Goal: Information Seeking & Learning: Learn about a topic

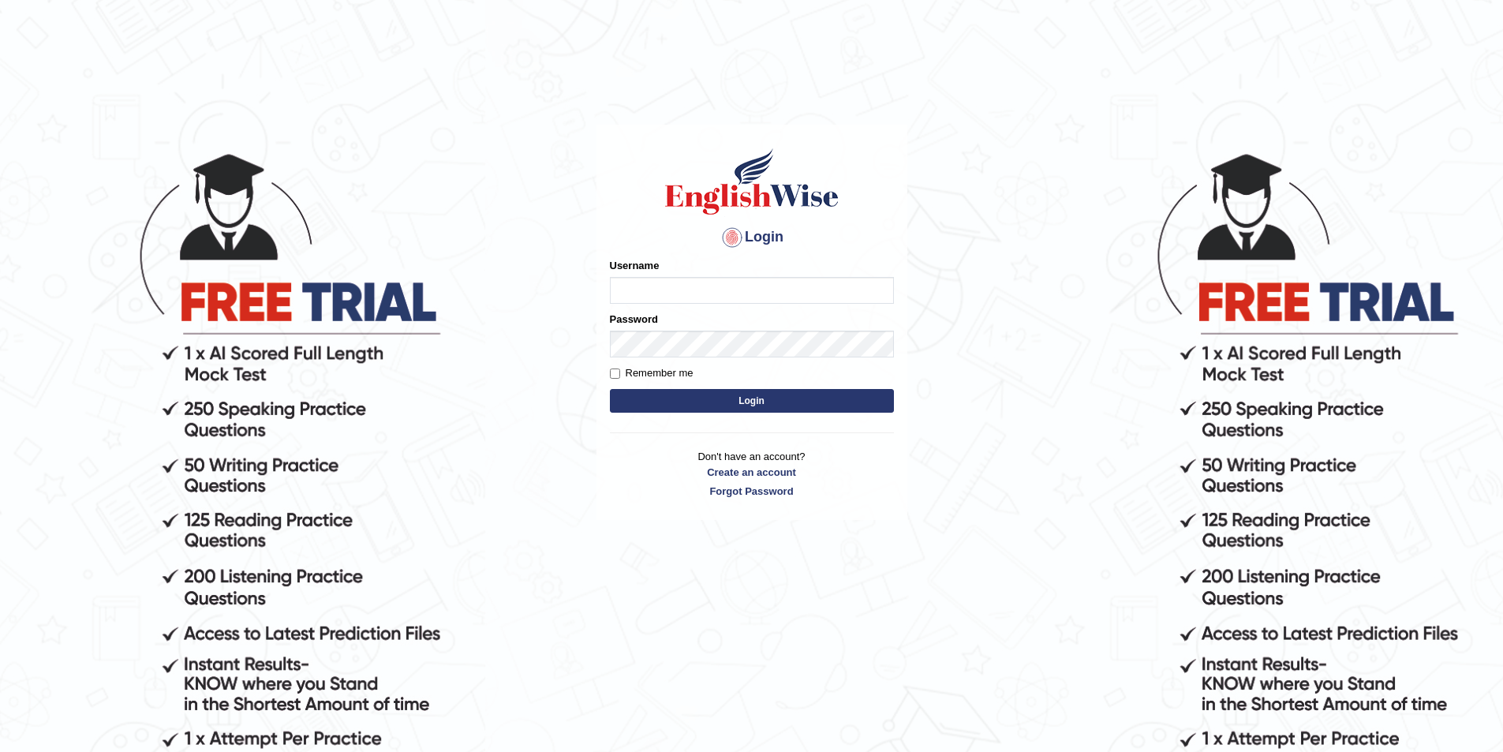
type input "rogialazim77"
click at [800, 406] on button "Login" at bounding box center [752, 401] width 284 height 24
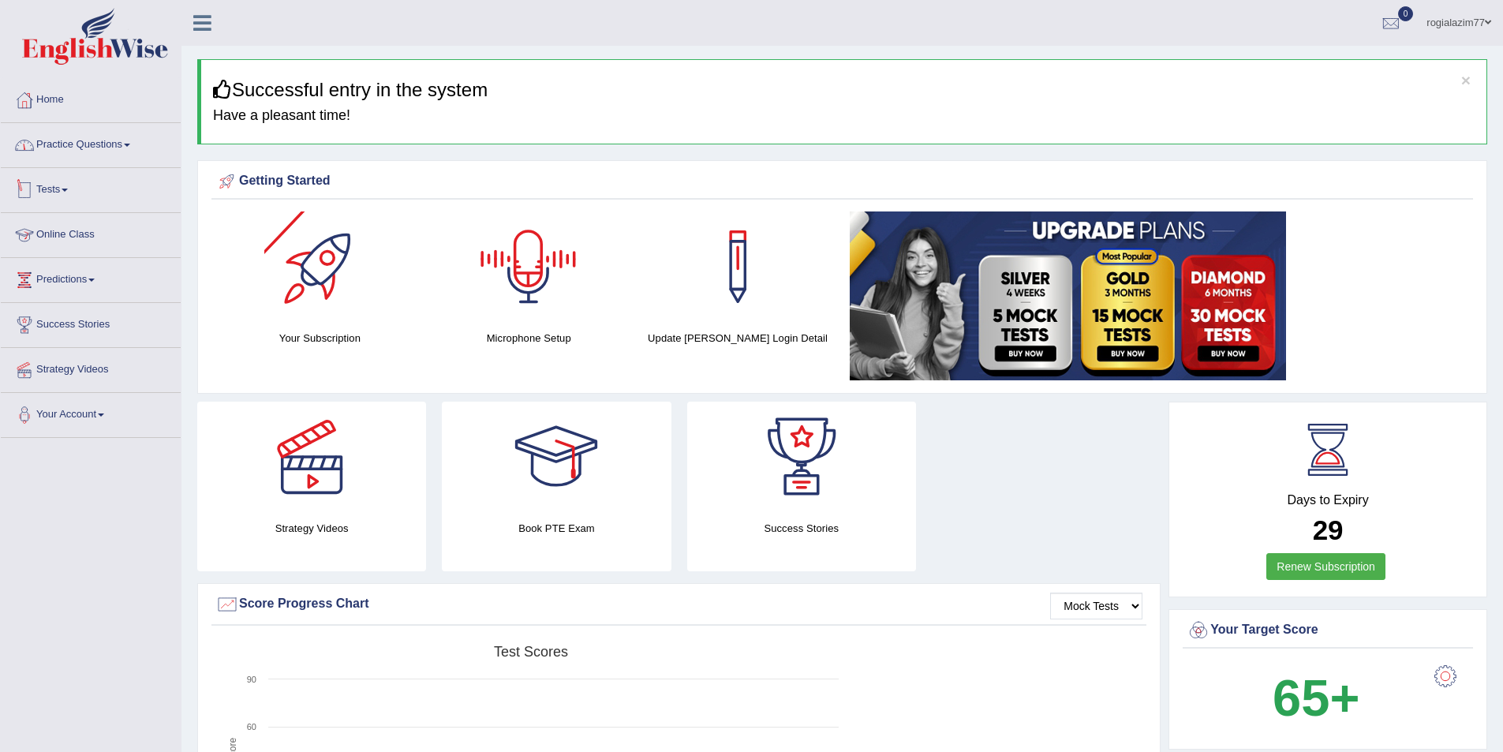
click at [125, 150] on link "Practice Questions" at bounding box center [91, 142] width 180 height 39
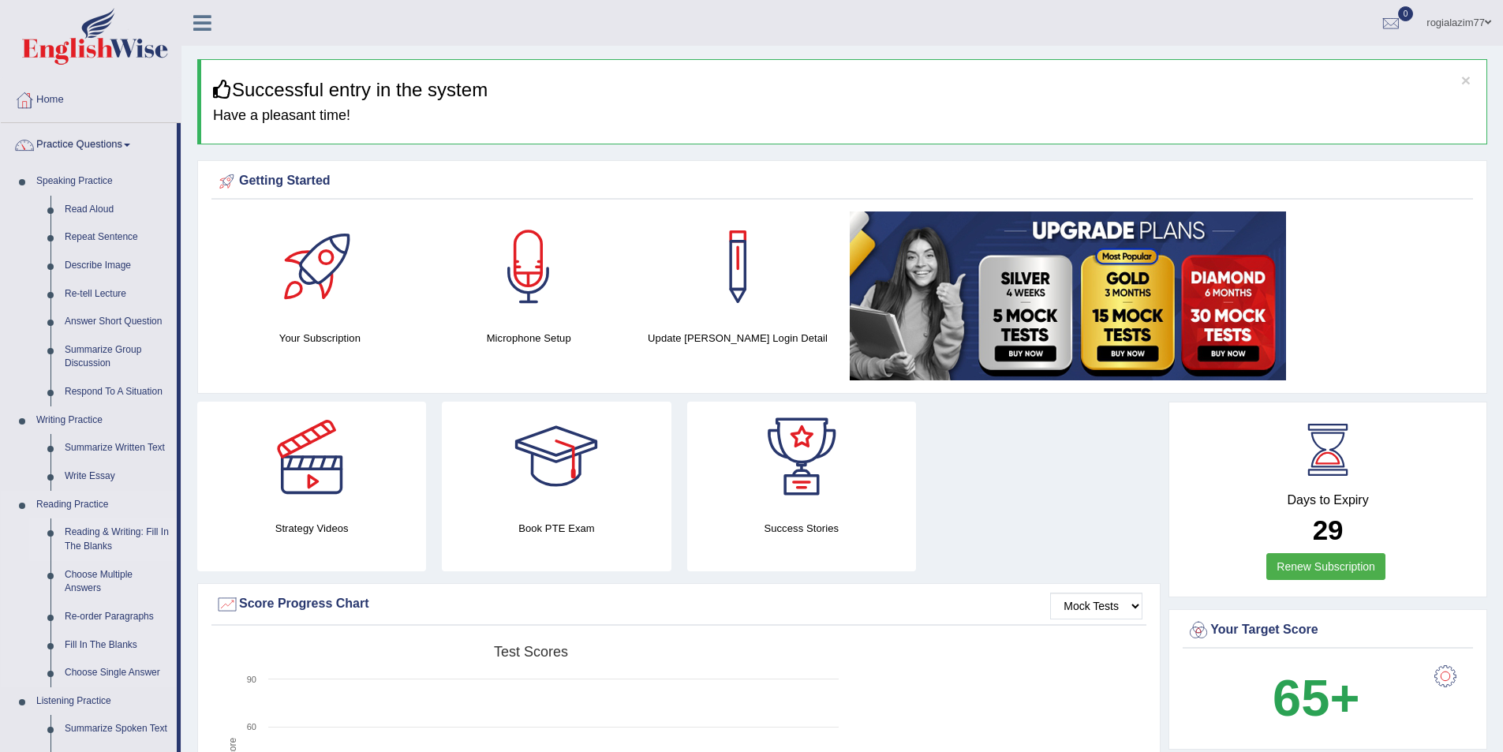
click at [112, 537] on link "Reading & Writing: Fill In The Blanks" at bounding box center [117, 539] width 119 height 42
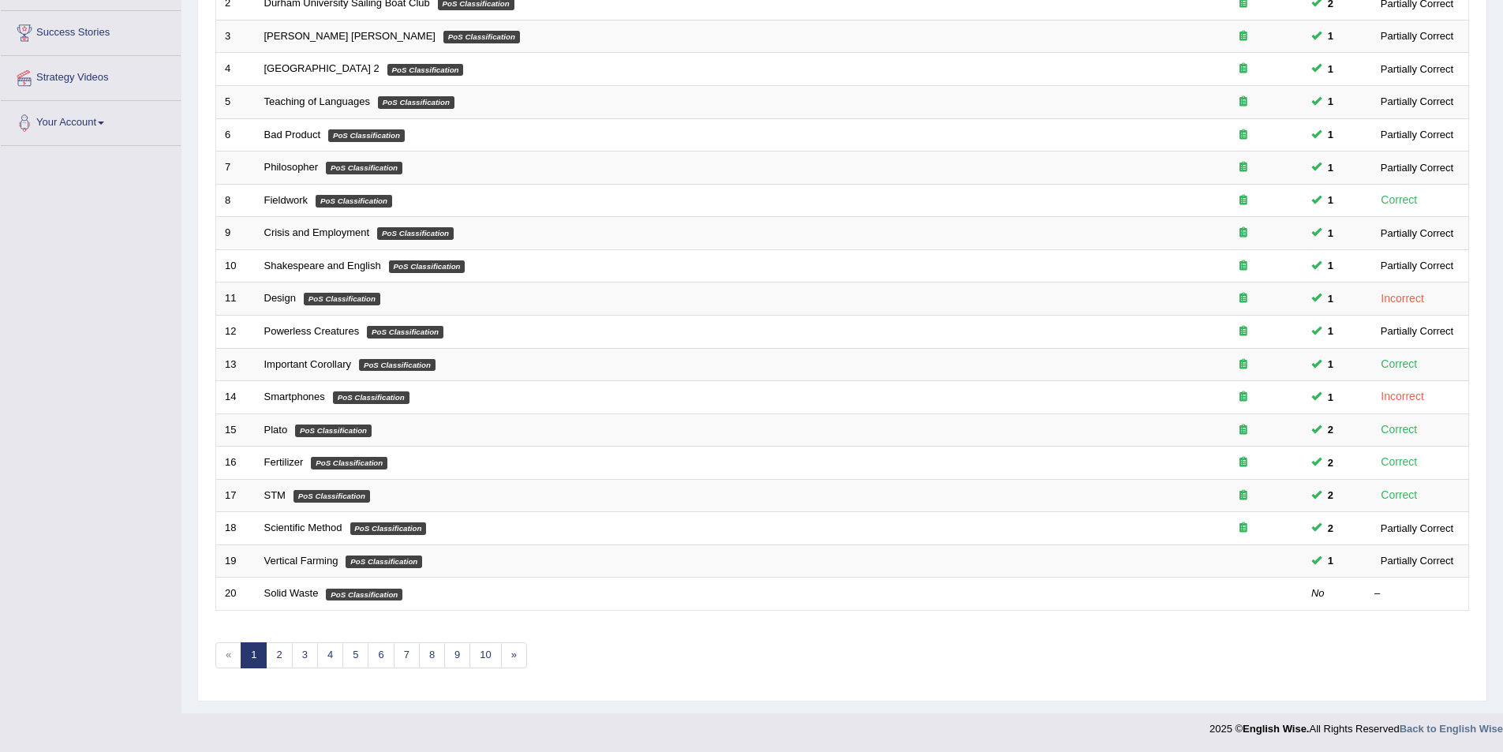
scroll to position [293, 0]
click at [283, 659] on link "2" at bounding box center [279, 654] width 26 height 26
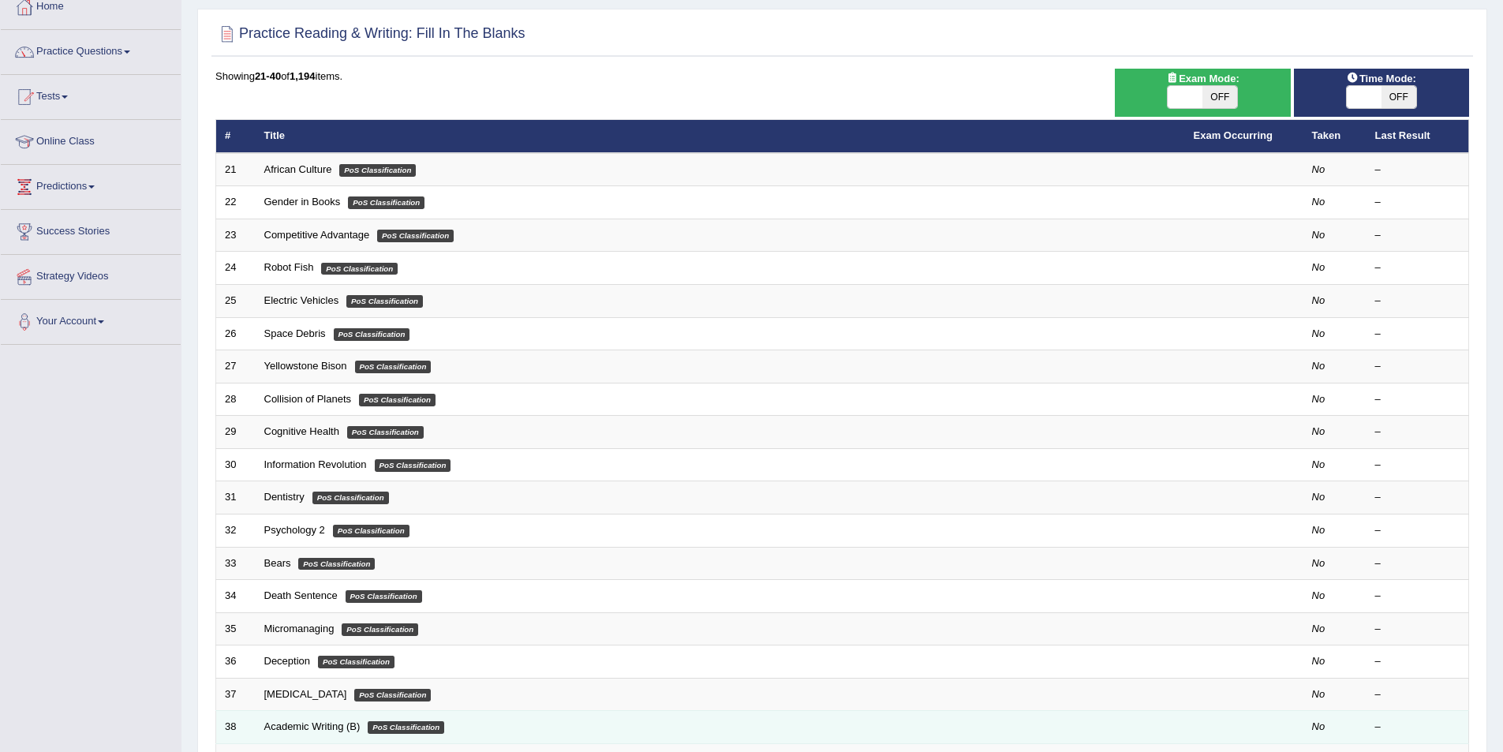
scroll to position [293, 0]
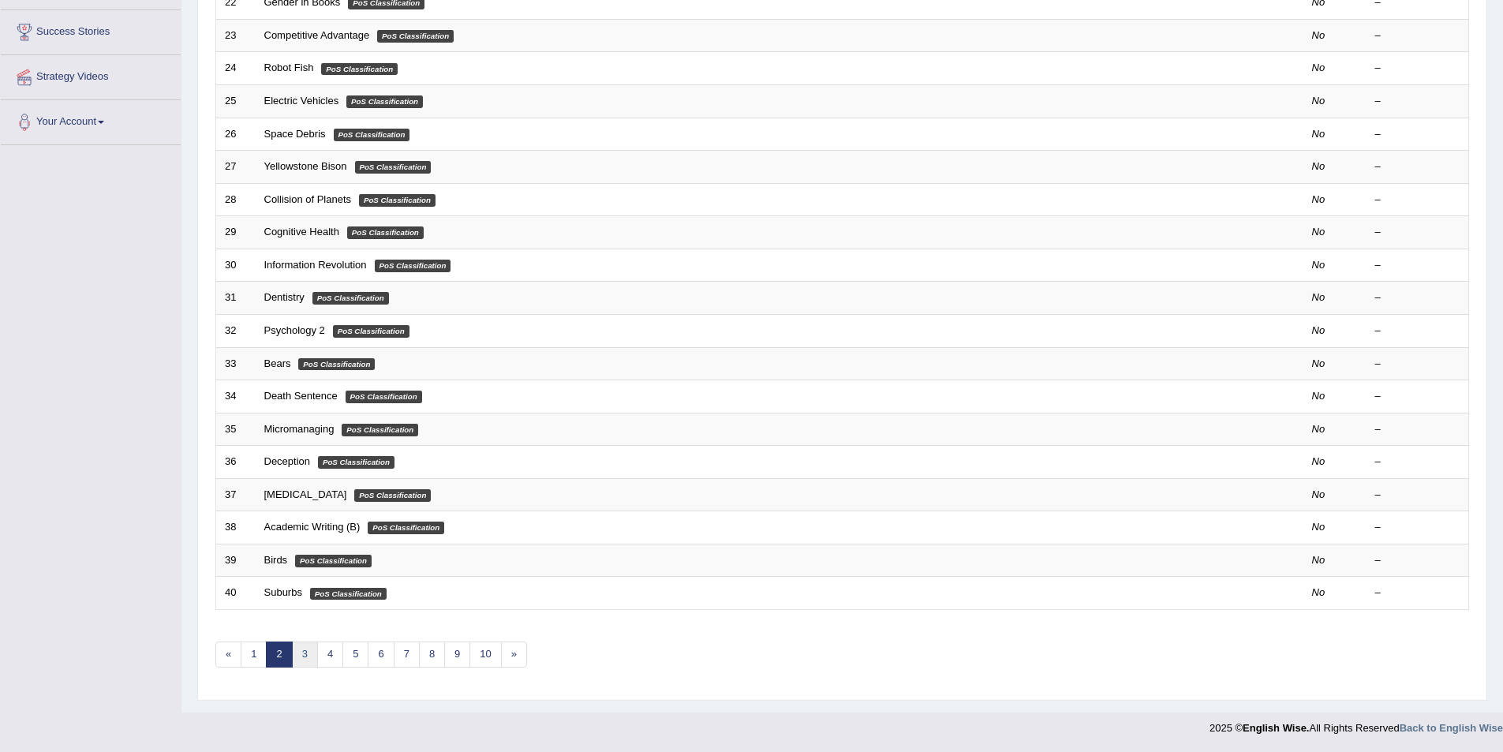
click at [304, 659] on link "3" at bounding box center [305, 654] width 26 height 26
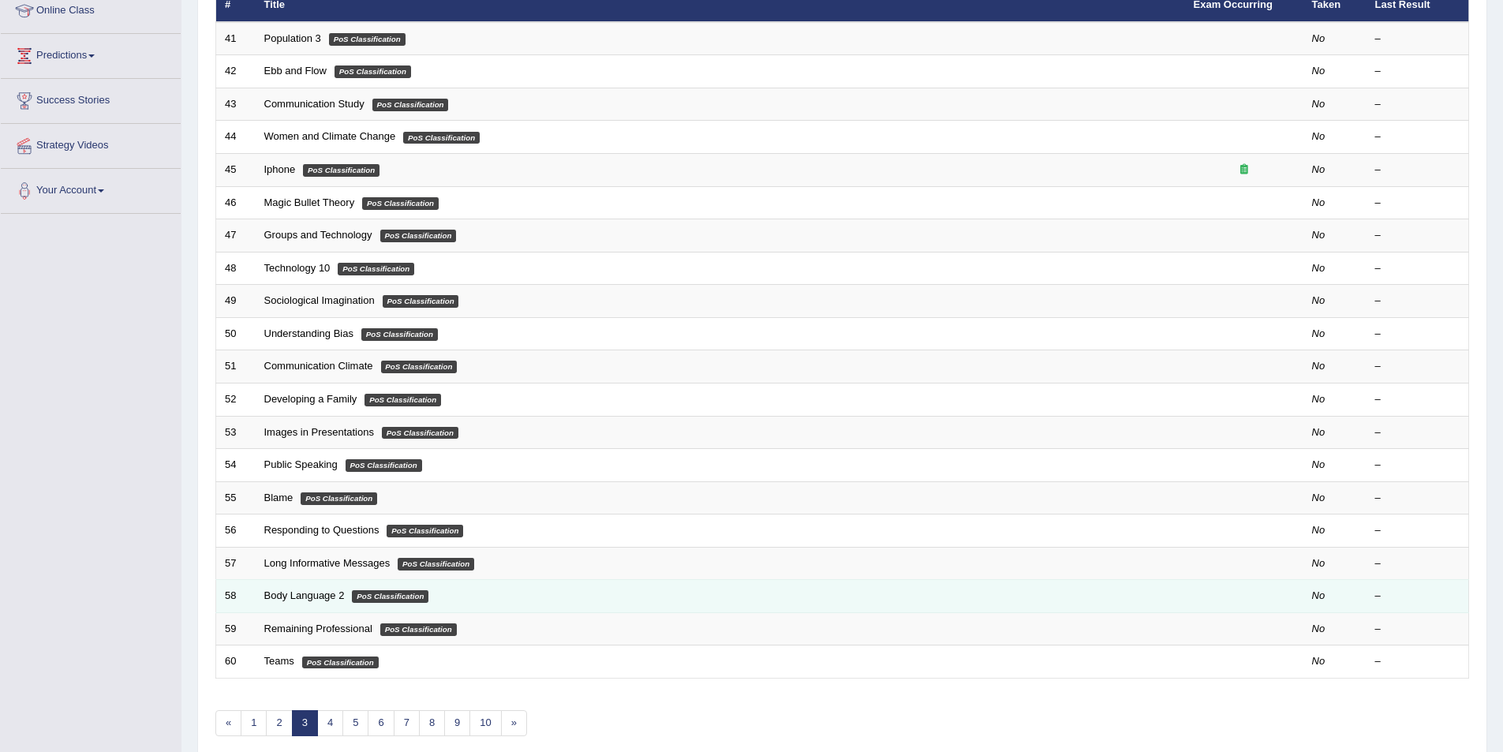
scroll to position [293, 0]
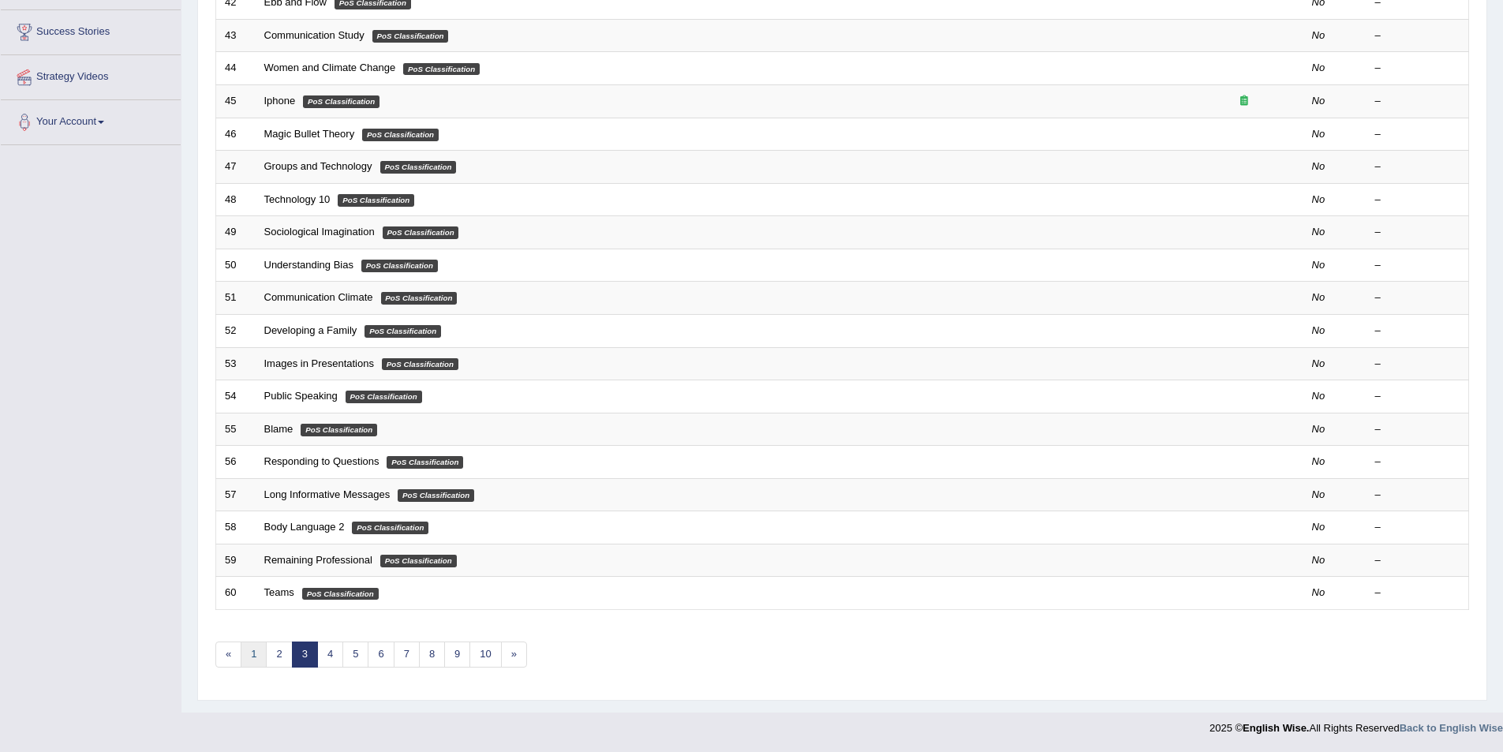
click at [259, 650] on link "1" at bounding box center [254, 654] width 26 height 26
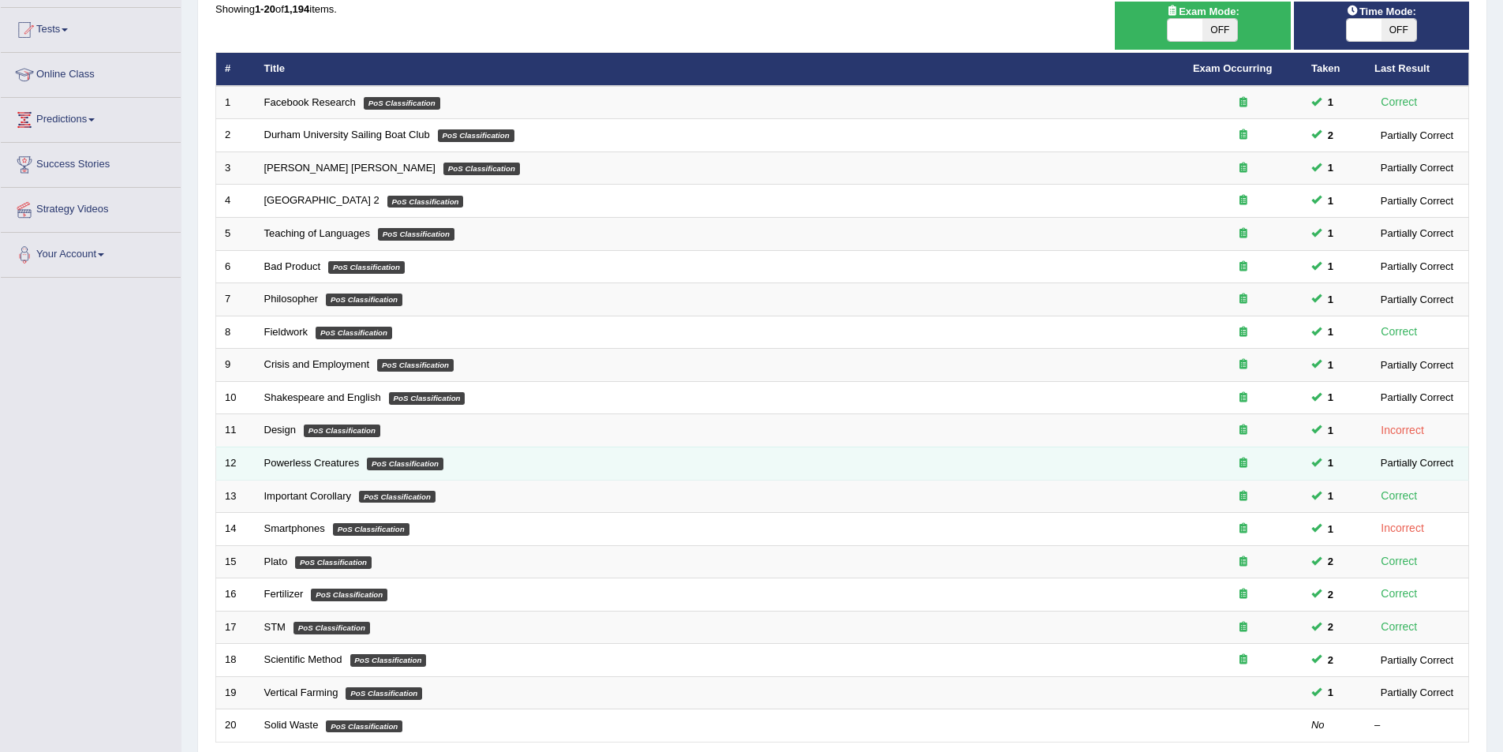
scroll to position [237, 0]
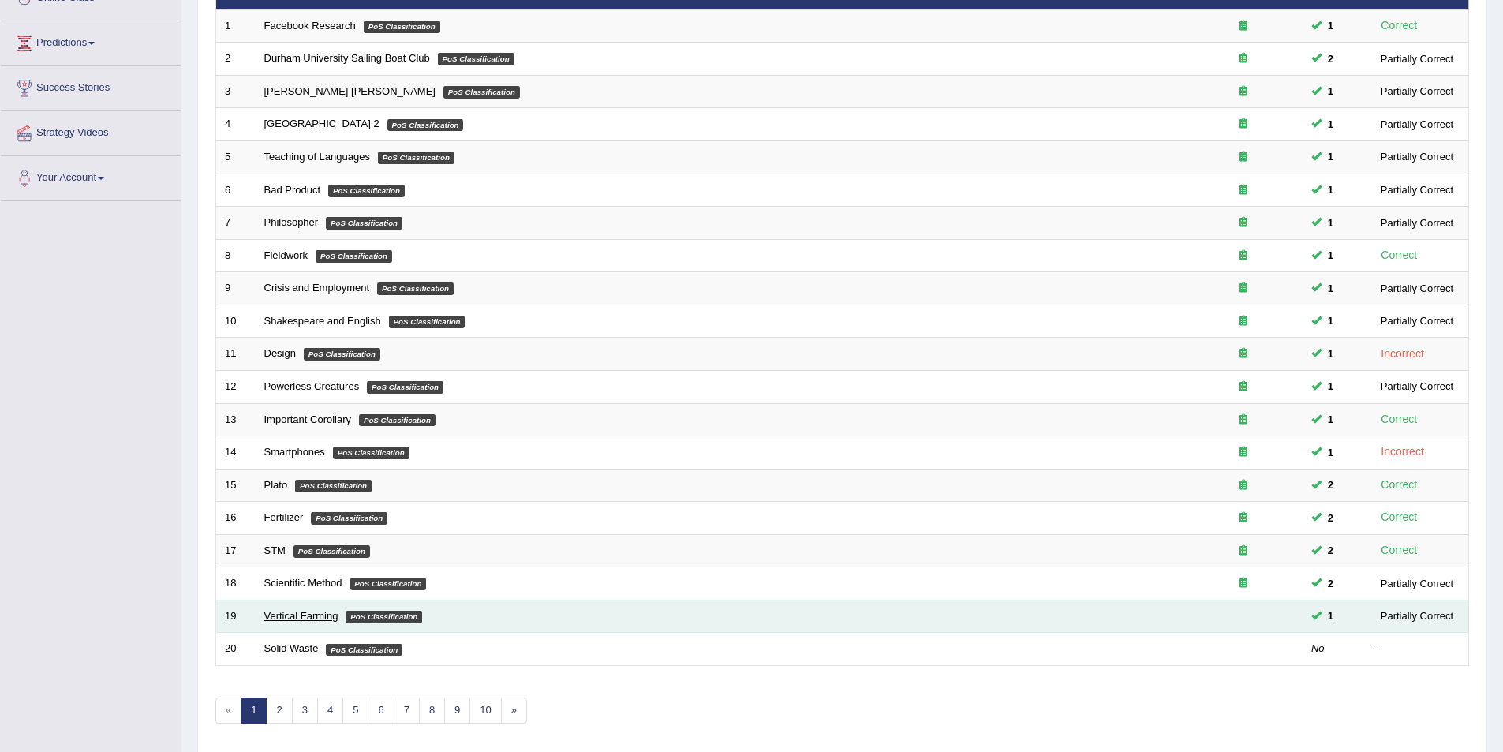
click at [297, 619] on link "Vertical Farming" at bounding box center [301, 616] width 74 height 12
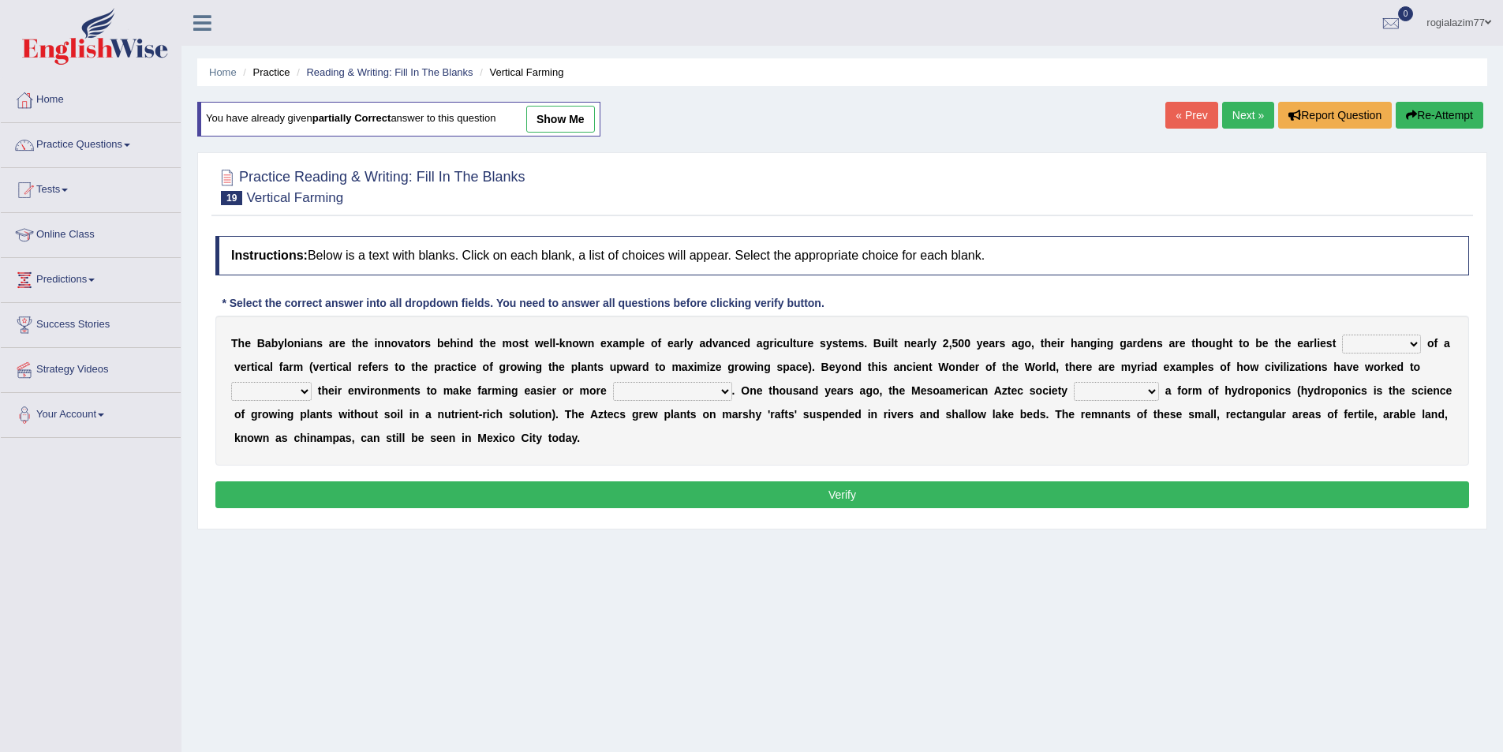
click at [1419, 343] on select "prototype failure discredit protocol" at bounding box center [1381, 344] width 79 height 19
select select "prototype"
click at [1342, 335] on select "prototype failure discredit protocol" at bounding box center [1381, 344] width 79 height 19
click at [311, 392] on select "manipulate escape respect disarrange" at bounding box center [271, 391] width 80 height 19
select select "manipulate"
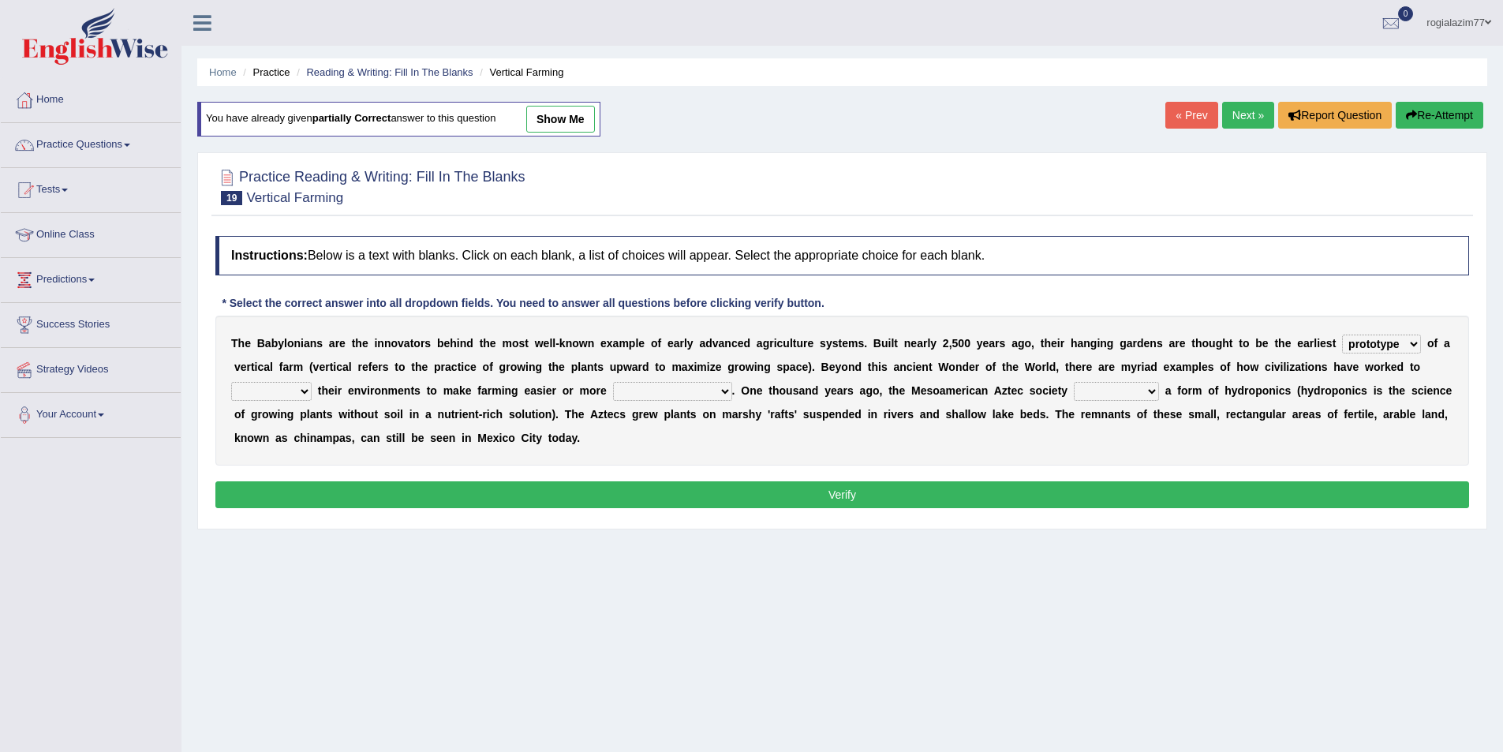
click at [231, 382] on select "manipulate escape respect disarrange" at bounding box center [271, 391] width 80 height 19
click at [724, 390] on select "productive constructive connective counterproductive" at bounding box center [672, 391] width 119 height 19
select select "productive"
click at [613, 382] on select "productive constructive connective counterproductive" at bounding box center [672, 391] width 119 height 19
click at [1152, 387] on select "domineered volunteered pioneered engineered" at bounding box center [1116, 391] width 85 height 19
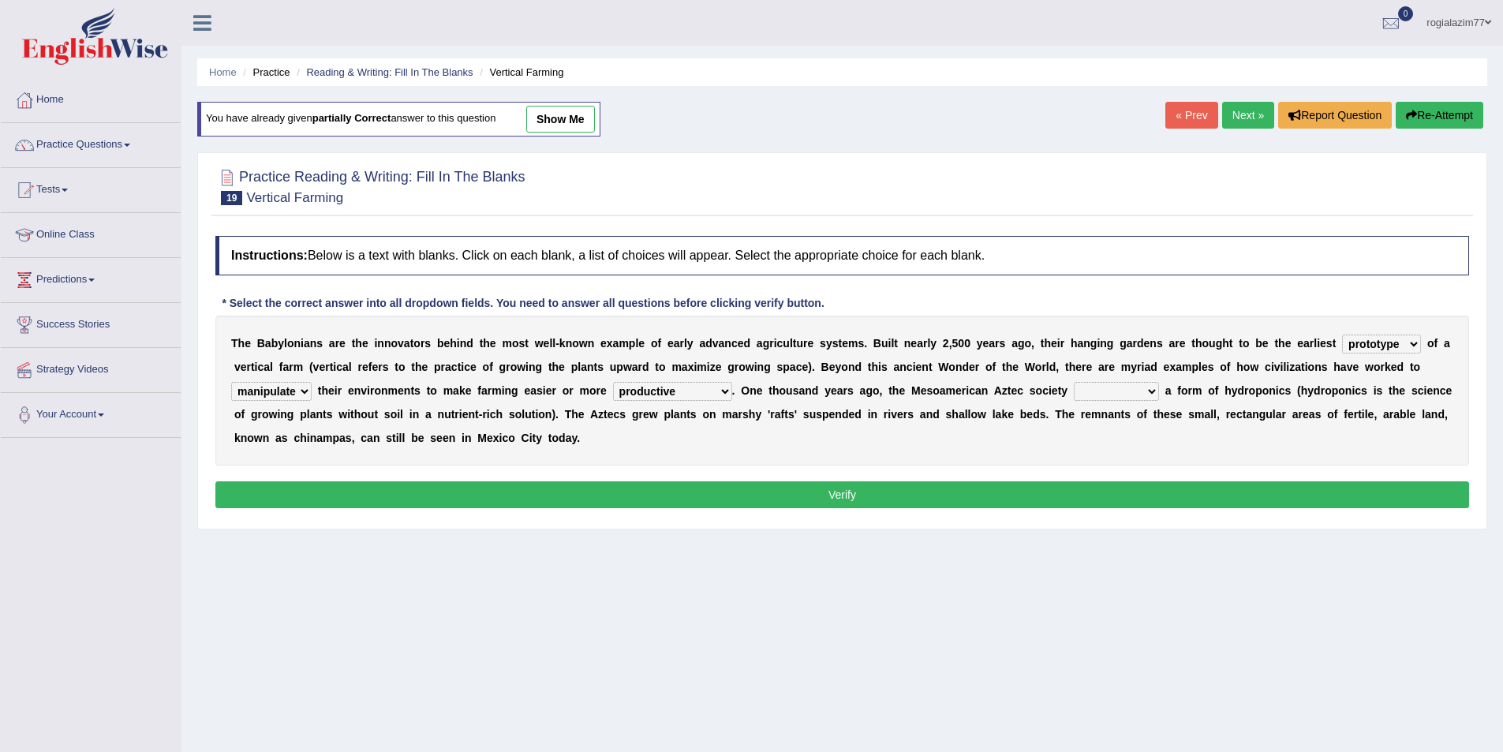
select select "pioneered"
click at [1074, 382] on select "domineered volunteered pioneered engineered" at bounding box center [1116, 391] width 85 height 19
click at [1152, 393] on select "domineered volunteered pioneered engineered" at bounding box center [1116, 391] width 85 height 19
click at [989, 452] on div "T h e B a b y l o n i a n s a r e t h e i n n o v a t o r s b e h i n d t h e m…" at bounding box center [842, 391] width 1254 height 150
click at [891, 488] on button "Verify" at bounding box center [842, 494] width 1254 height 27
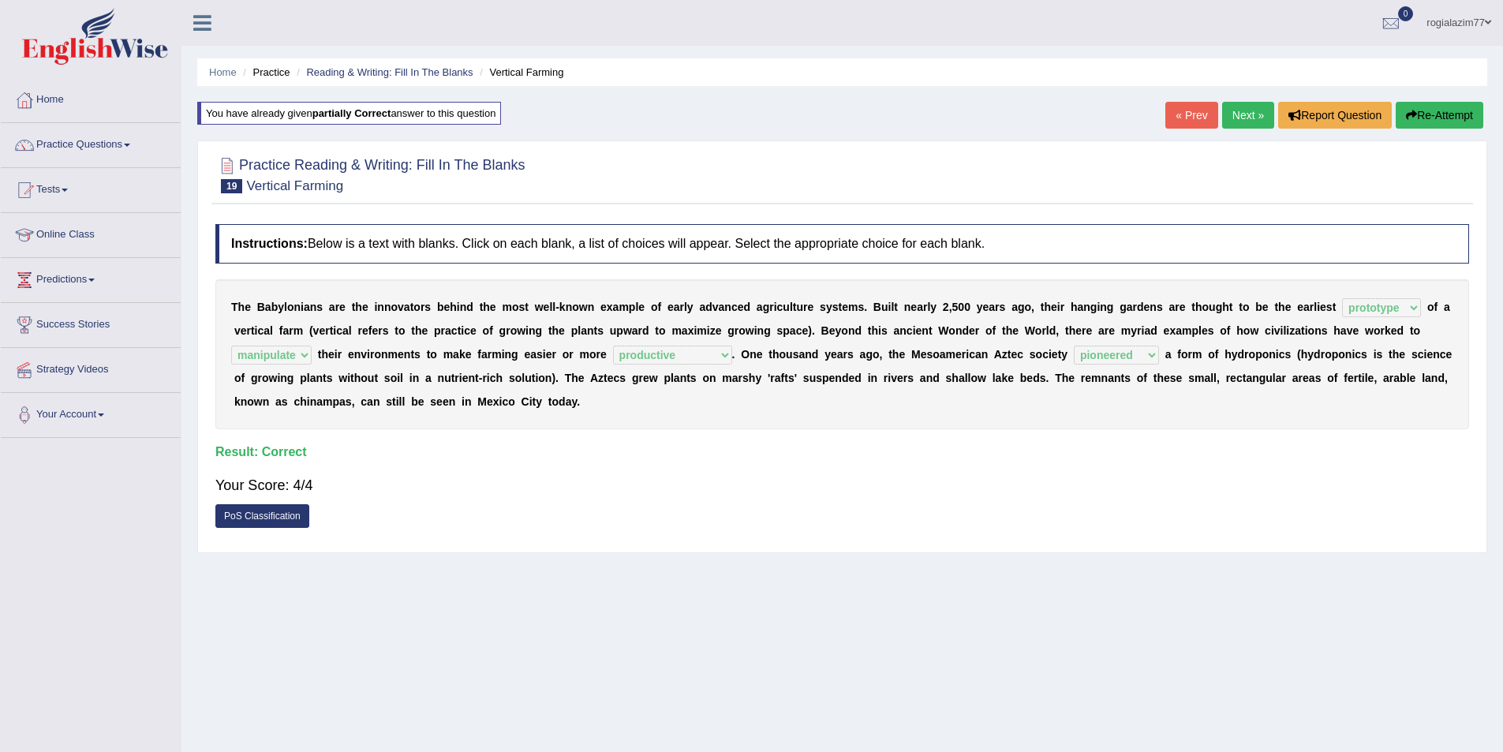
click at [1245, 120] on link "Next »" at bounding box center [1248, 115] width 52 height 27
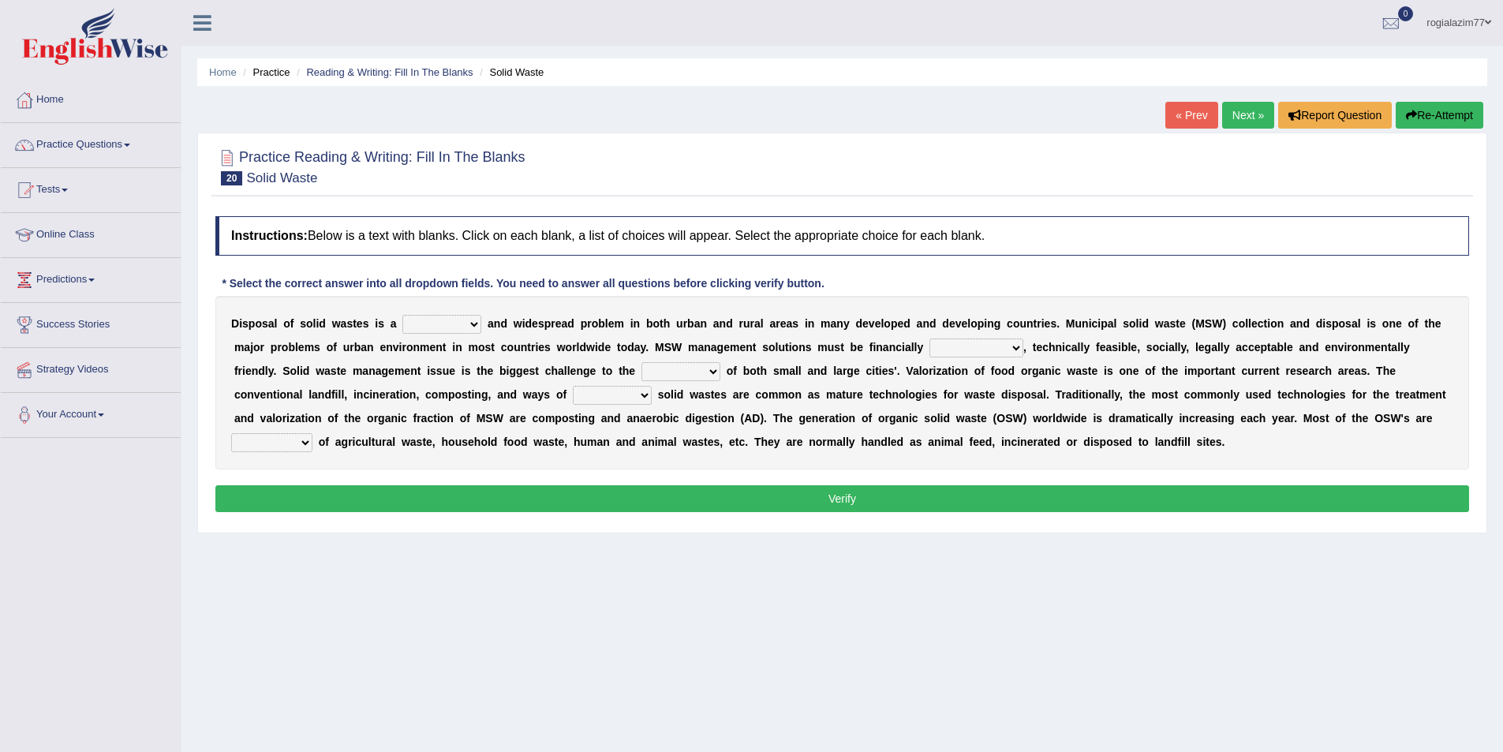
click at [474, 321] on select "slanting stinging stalling shafting" at bounding box center [441, 324] width 79 height 19
select select "stalling"
click at [402, 315] on select "slanting stinging stalling shafting" at bounding box center [441, 324] width 79 height 19
click at [1016, 346] on select "unattainable sustainable objectionable treasonable" at bounding box center [976, 347] width 94 height 19
select select "sustainable"
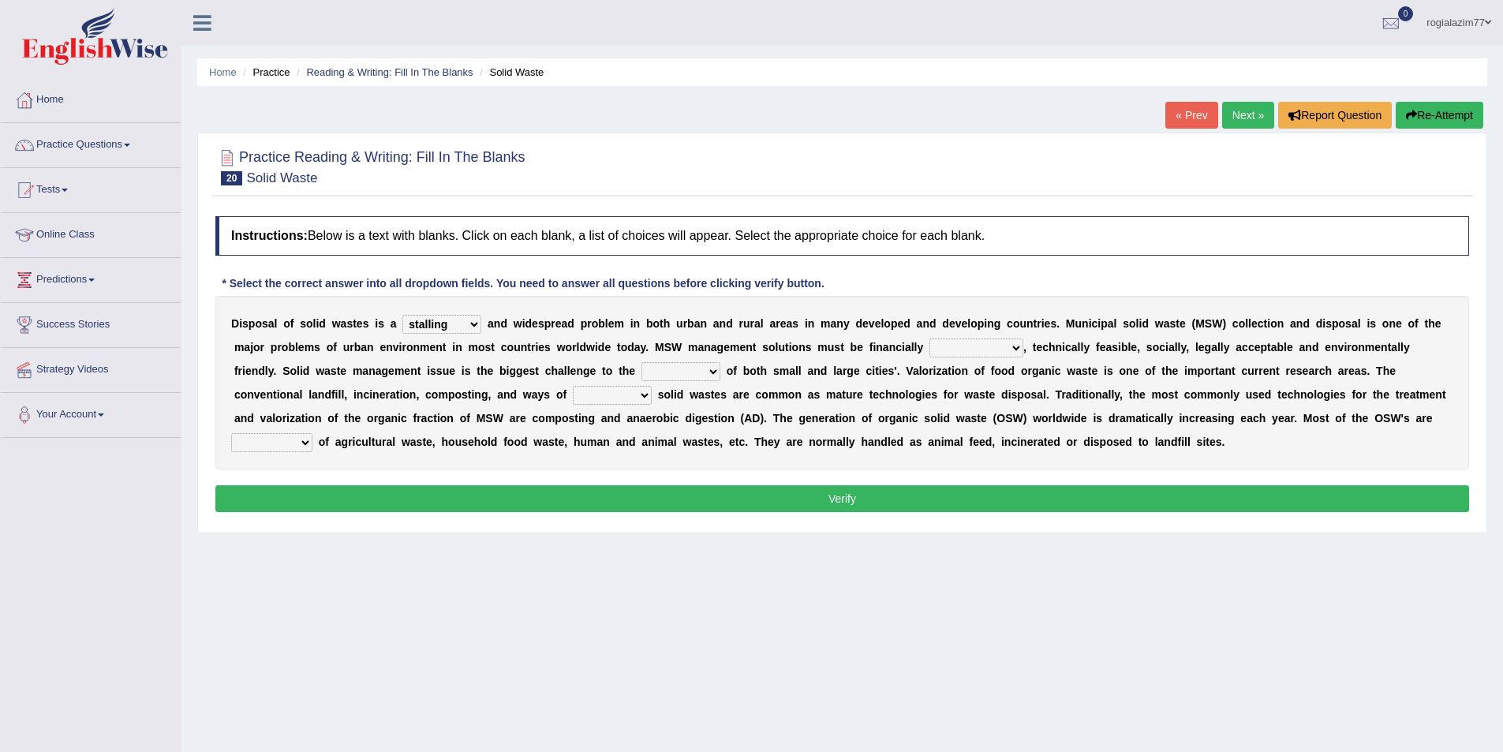
click at [929, 338] on select "unattainable sustainable objectionable treasonable" at bounding box center [976, 347] width 94 height 19
click at [718, 372] on select "plants culture authorities history" at bounding box center [680, 371] width 79 height 19
select select "authorities"
click at [641, 362] on select "plants culture authorities history" at bounding box center [680, 371] width 79 height 19
click at [642, 398] on select "reserving preserving deserving handling" at bounding box center [612, 395] width 79 height 19
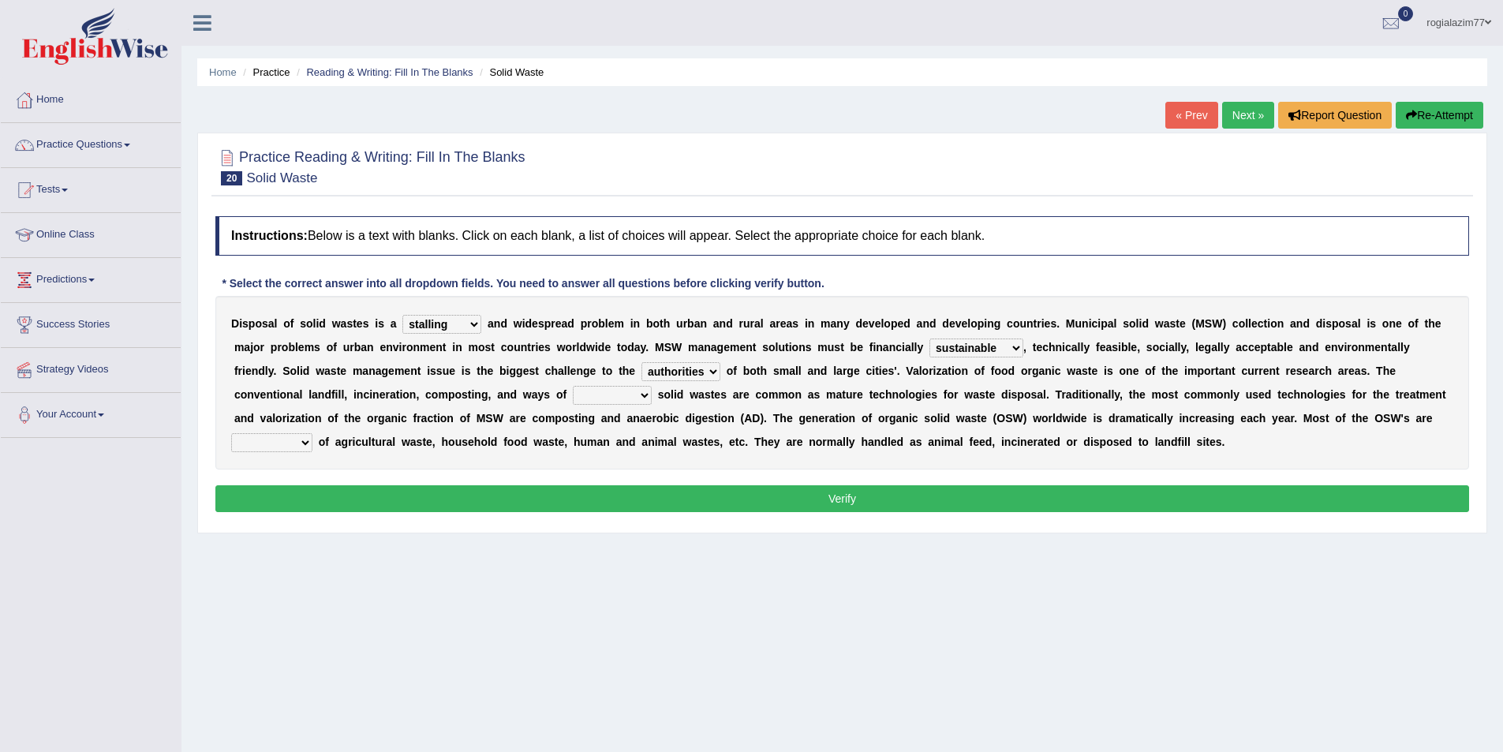
select select "handling"
click at [573, 386] on select "reserving preserving deserving handling" at bounding box center [612, 395] width 79 height 19
click at [307, 443] on select "composed disposed composing disposing" at bounding box center [271, 442] width 81 height 19
click at [231, 433] on select "composed disposed composing disposing" at bounding box center [271, 442] width 81 height 19
click at [299, 447] on select "composed disposed composing disposing" at bounding box center [271, 442] width 81 height 19
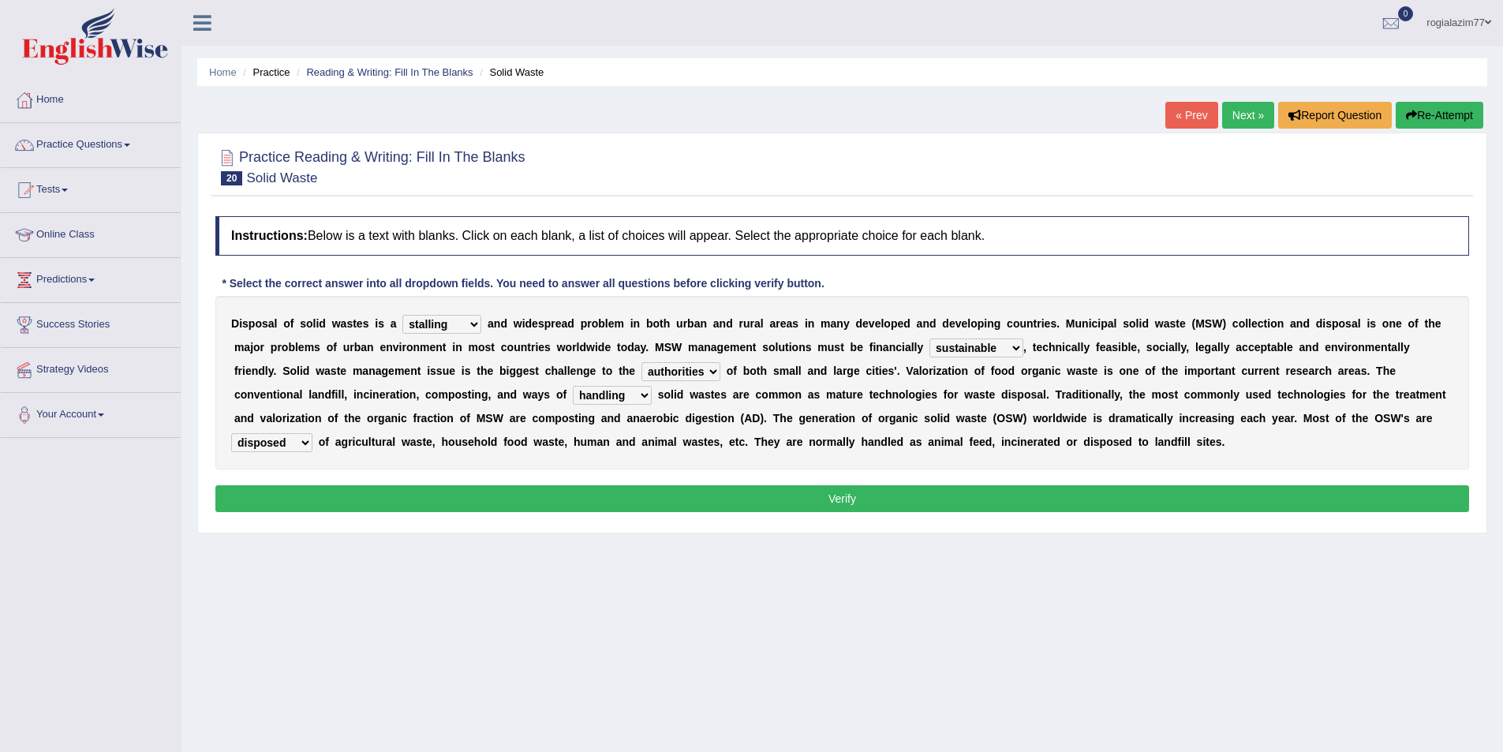
select select "composing"
click at [231, 433] on select "composed disposed composing disposing" at bounding box center [271, 442] width 81 height 19
click at [495, 496] on button "Verify" at bounding box center [842, 498] width 1254 height 27
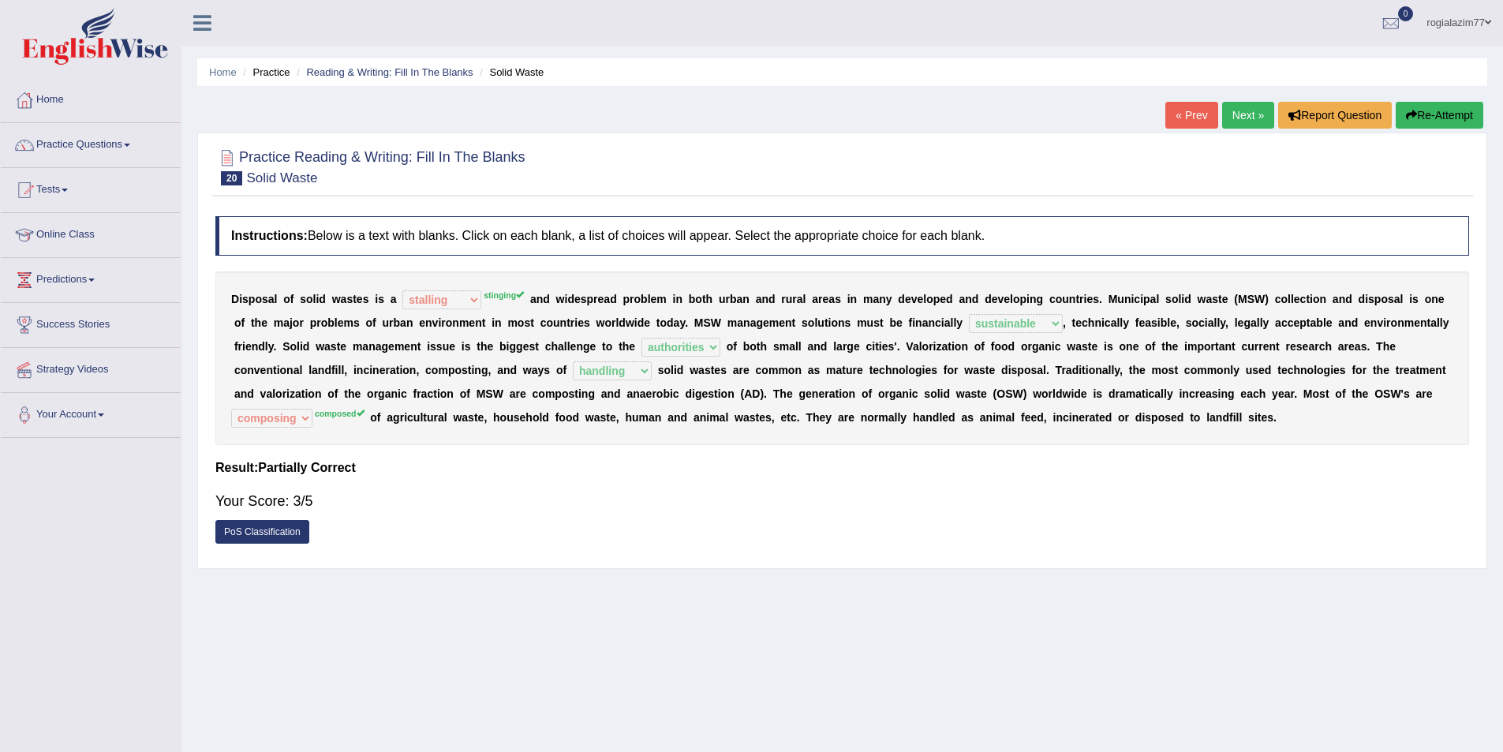
click at [1225, 115] on link "Next »" at bounding box center [1248, 115] width 52 height 27
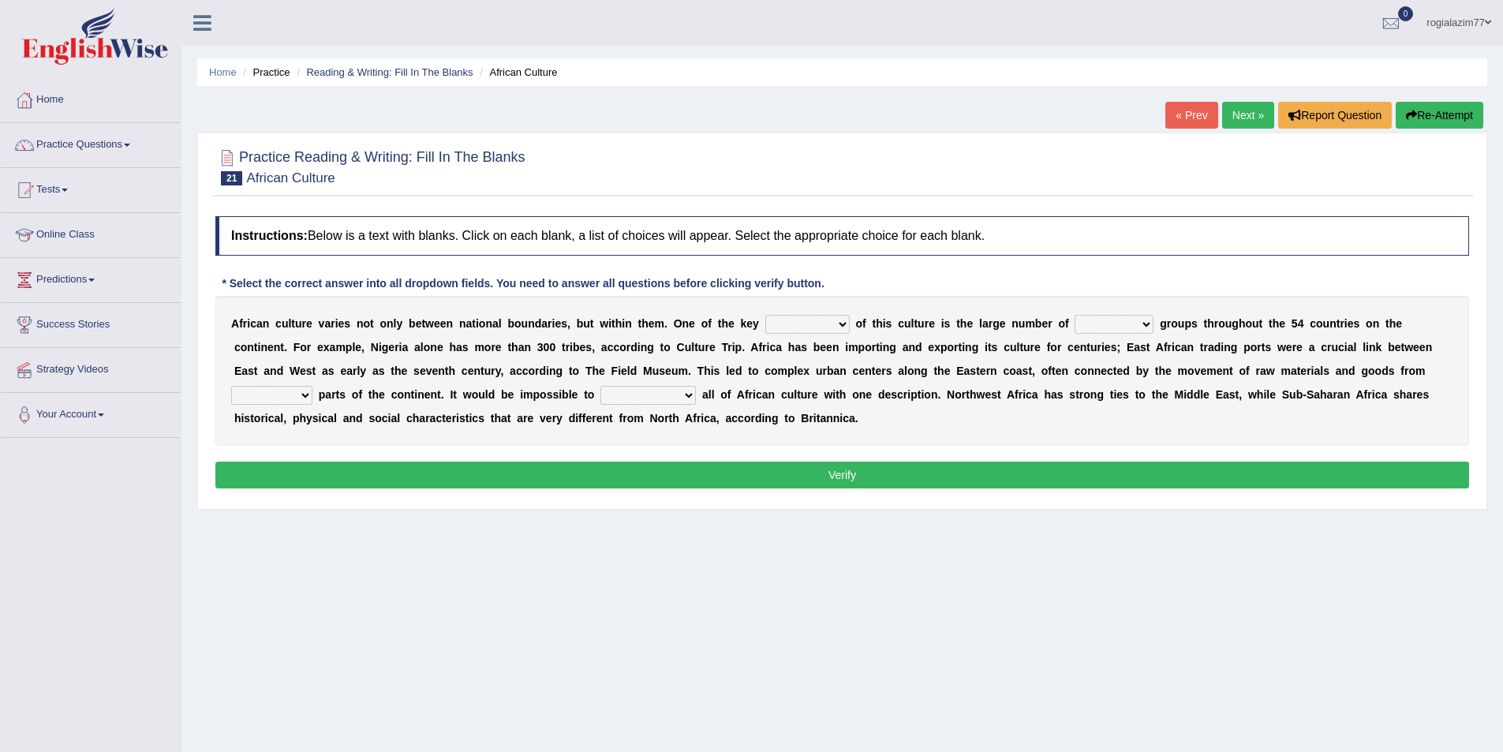
click at [843, 322] on select "conjectures features issues doubts" at bounding box center [807, 324] width 84 height 19
select select "features"
click at [765, 315] on select "conjectures features issues doubts" at bounding box center [807, 324] width 84 height 19
click at [1143, 325] on select "ethic ethnic eugenic epic" at bounding box center [1114, 324] width 79 height 19
select select "ethnic"
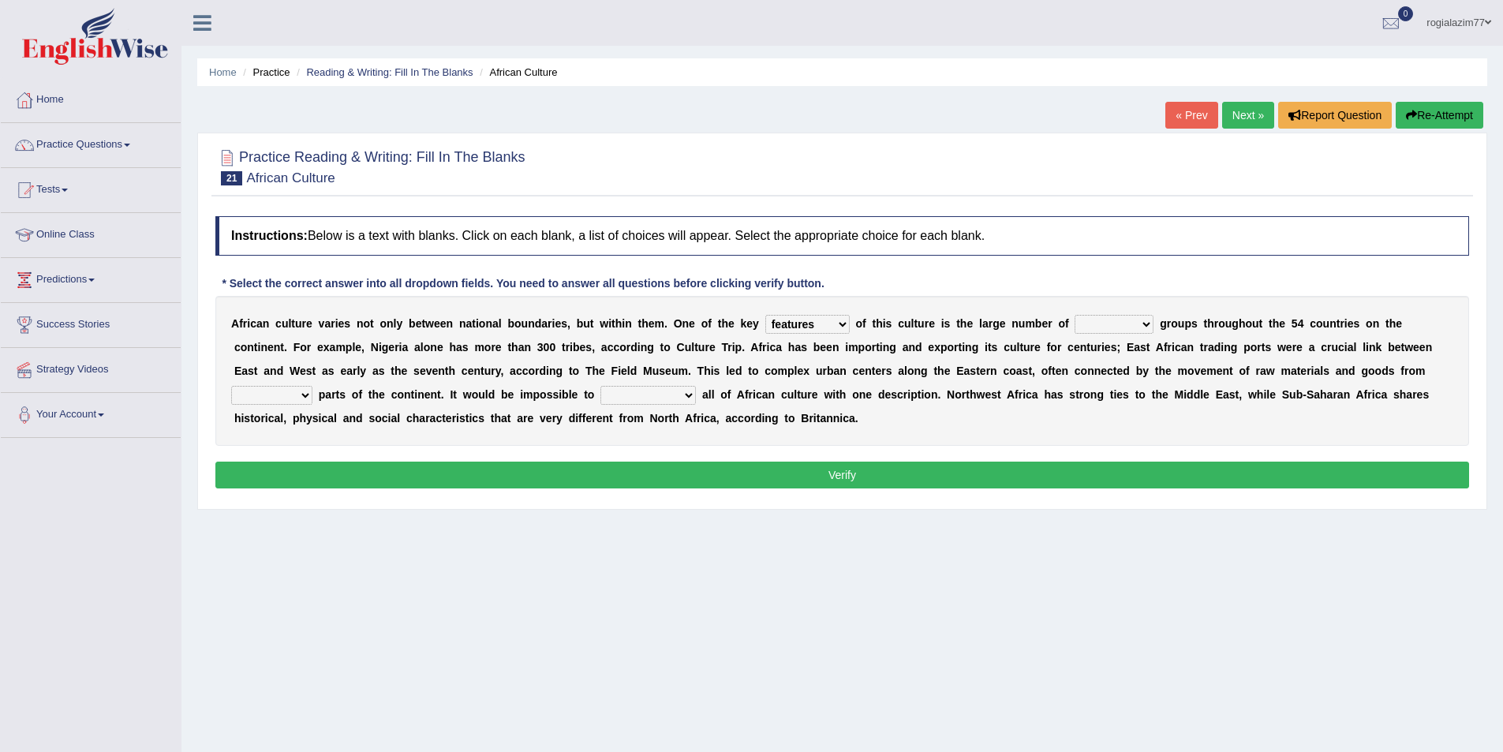
click at [1075, 315] on select "ethic ethnic eugenic epic" at bounding box center [1114, 324] width 79 height 19
click at [305, 391] on select "forelocked interlocked unlocked landlocked" at bounding box center [271, 395] width 81 height 19
select select "forelocked"
click at [231, 386] on select "forelocked interlocked unlocked landlocked" at bounding box center [271, 395] width 81 height 19
